Goal: Transaction & Acquisition: Purchase product/service

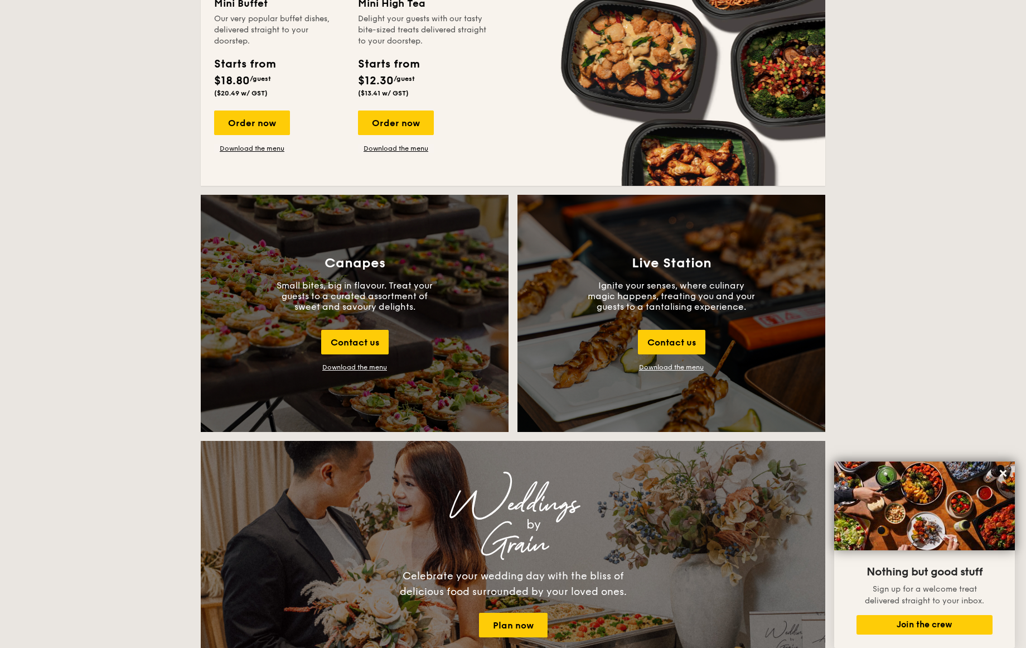
scroll to position [893, 0]
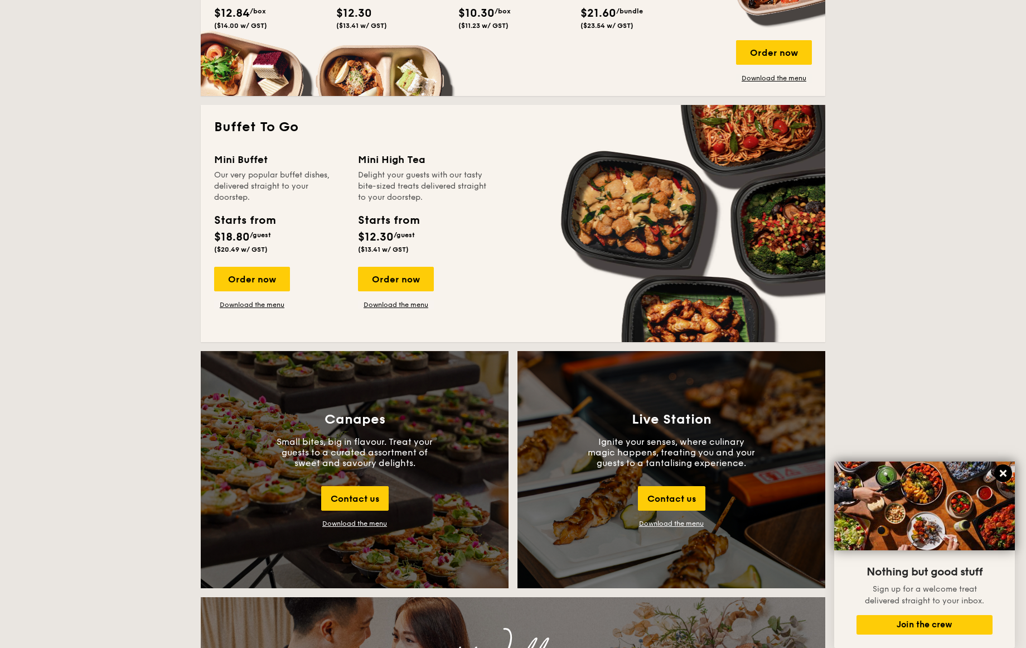
click at [1004, 468] on icon at bounding box center [1003, 473] width 10 height 10
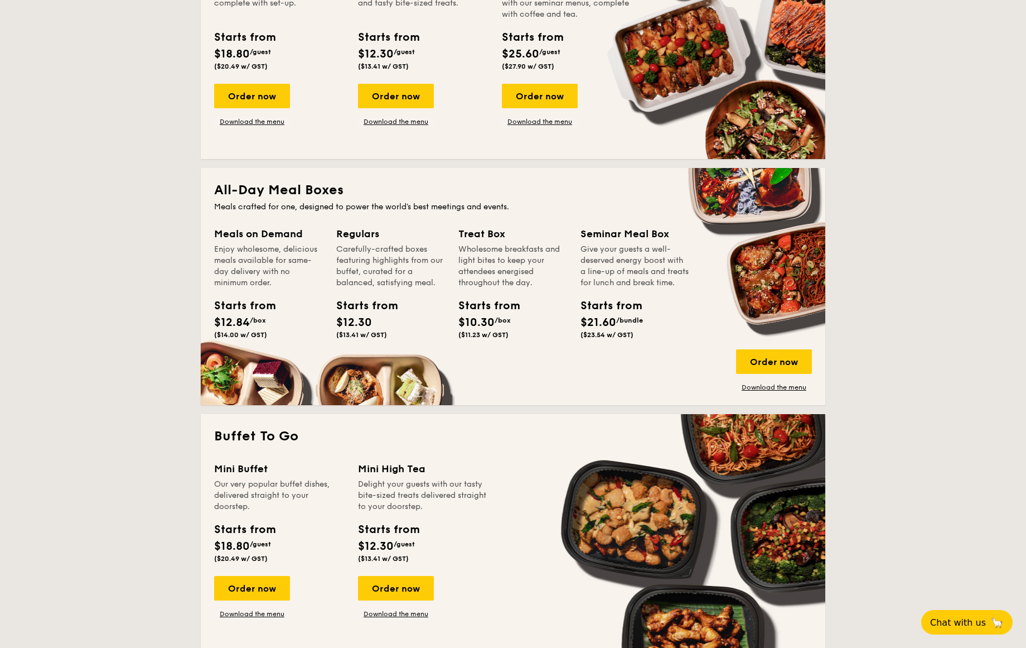
scroll to position [595, 0]
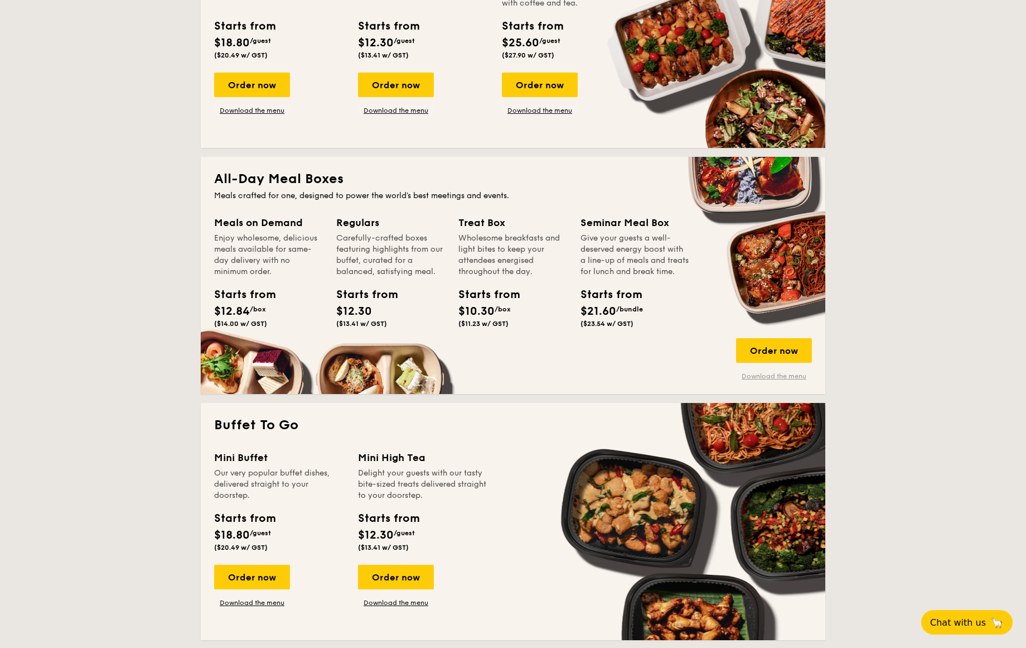
click at [785, 373] on link "Download the menu" at bounding box center [774, 375] width 76 height 9
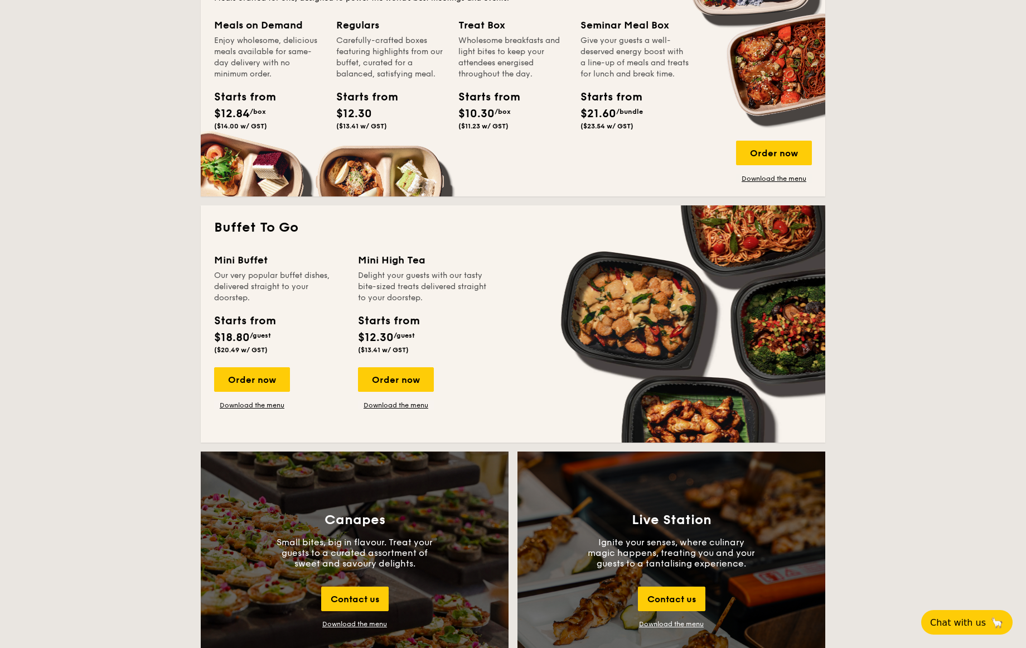
scroll to position [794, 0]
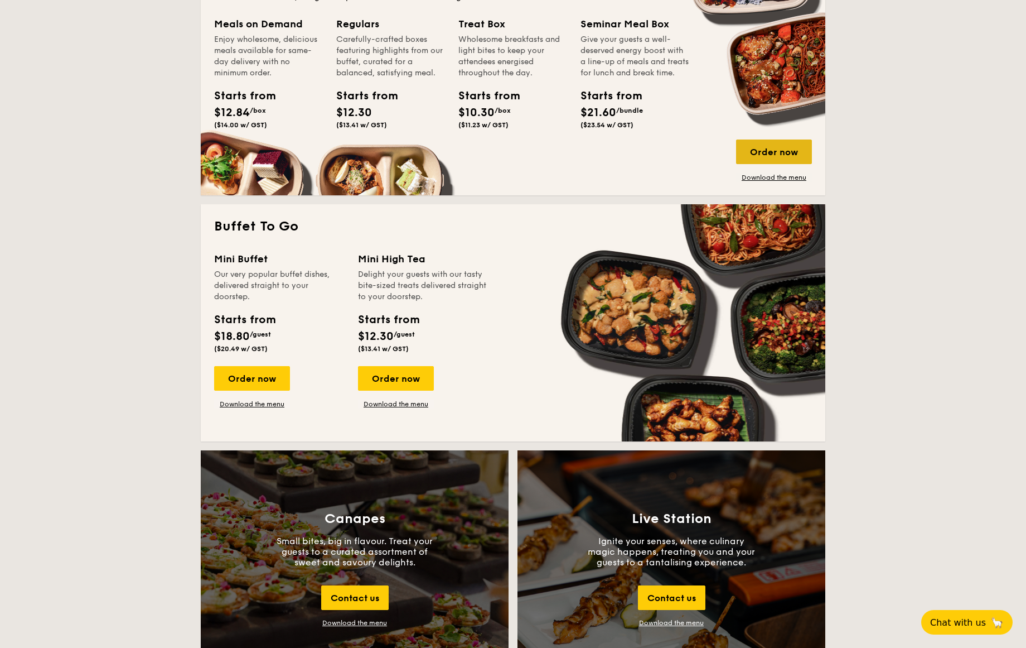
click at [774, 148] on div "Order now" at bounding box center [774, 151] width 76 height 25
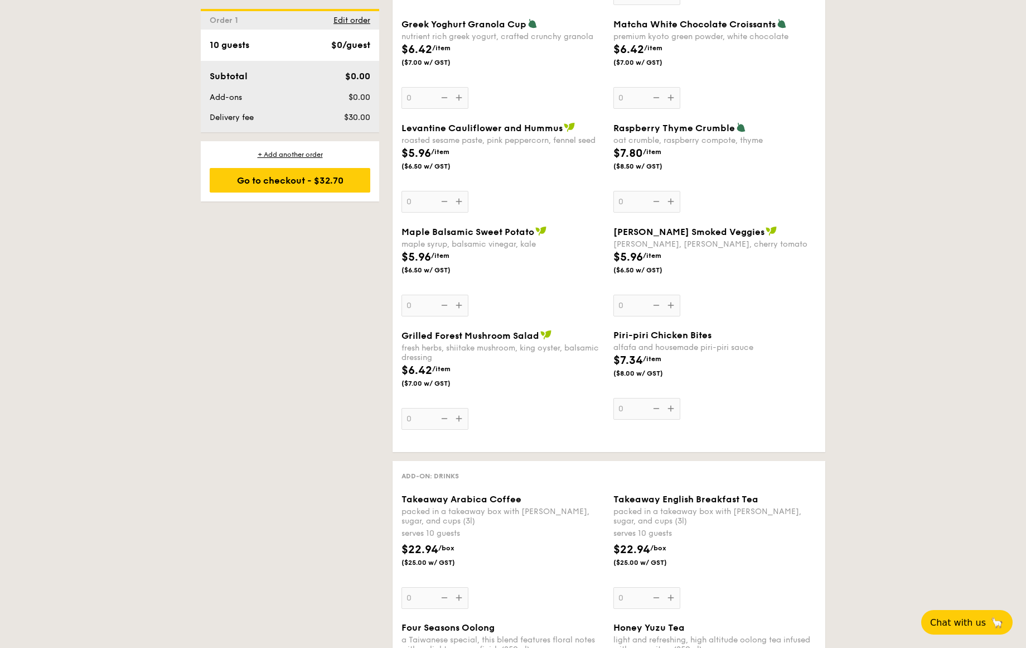
scroll to position [791, 0]
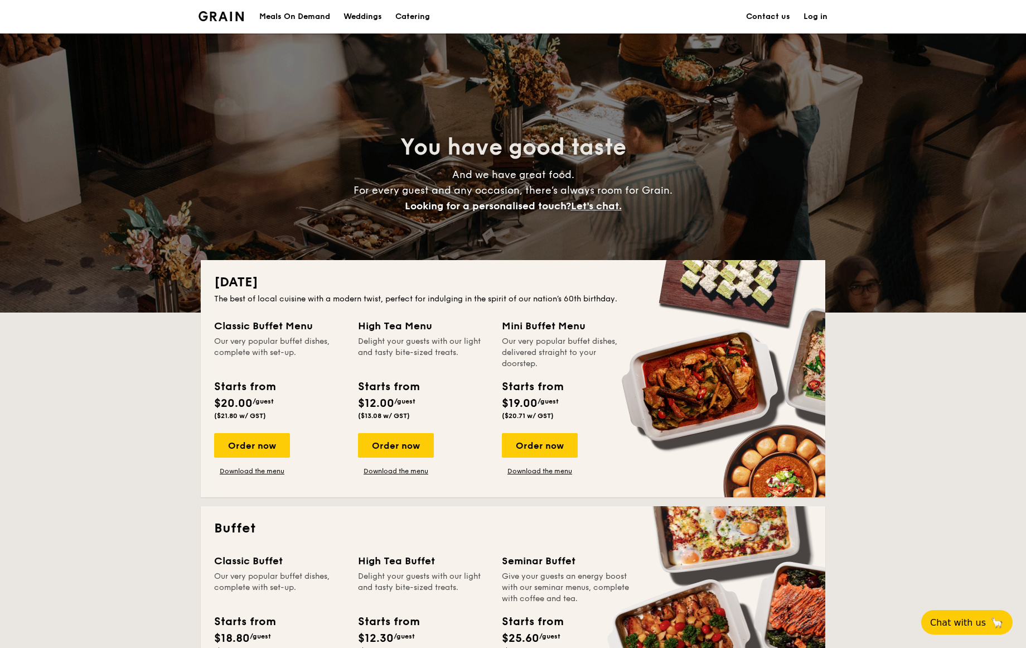
click at [312, 17] on div "Meals On Demand" at bounding box center [294, 16] width 71 height 33
